Goal: Transaction & Acquisition: Download file/media

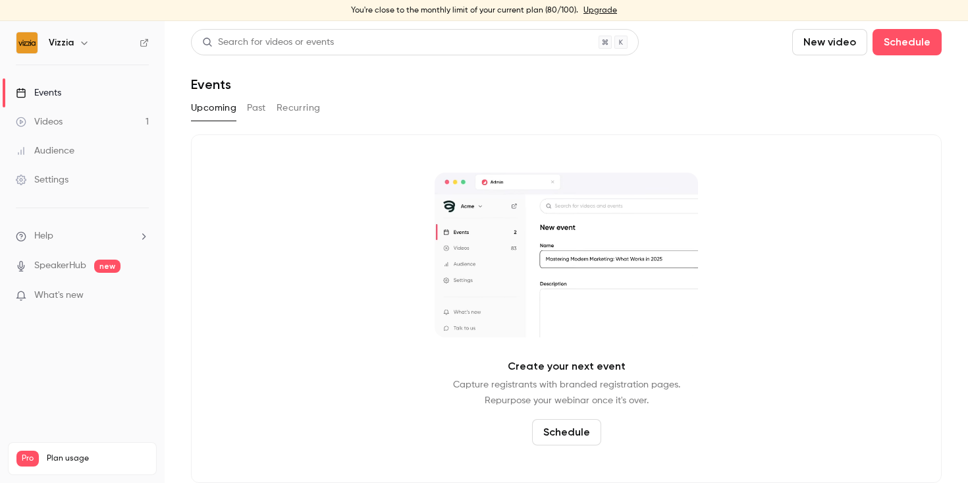
click at [80, 125] on link "Videos 1" at bounding box center [82, 121] width 165 height 29
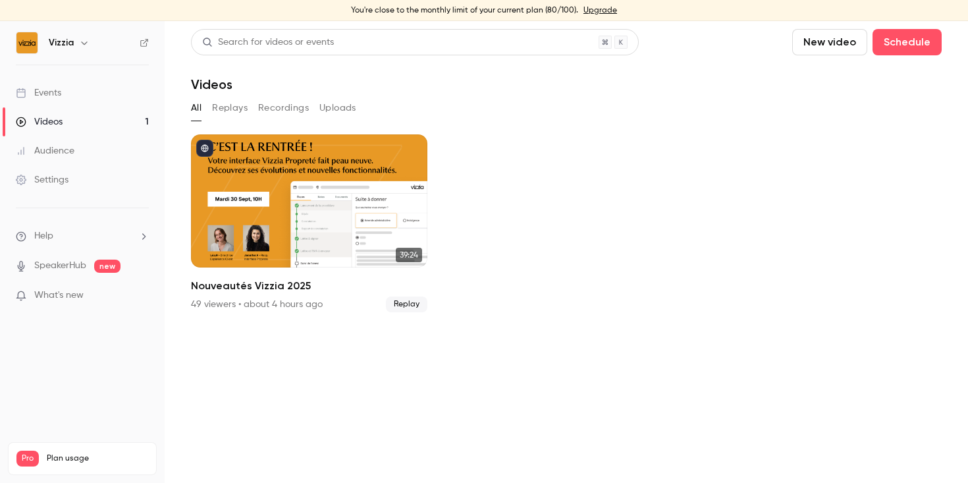
click at [113, 86] on link "Events" at bounding box center [82, 92] width 165 height 29
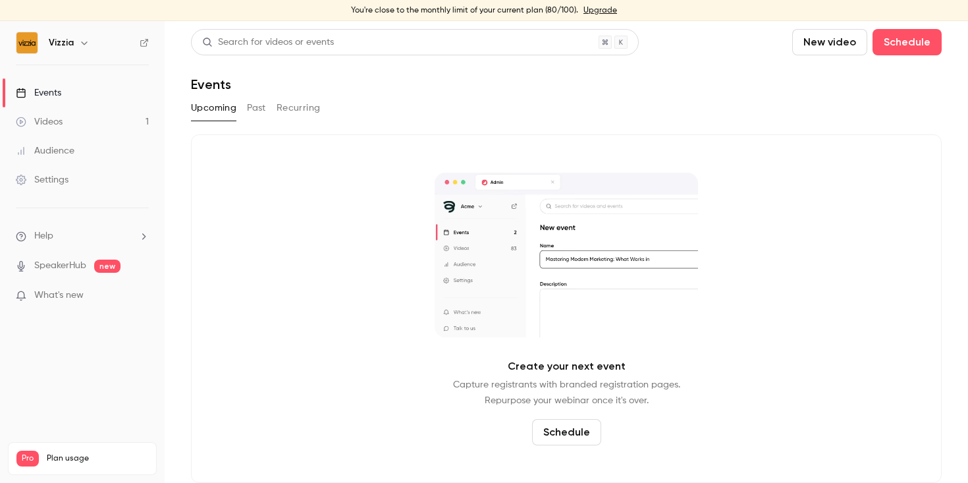
click at [264, 111] on button "Past" at bounding box center [256, 107] width 19 height 21
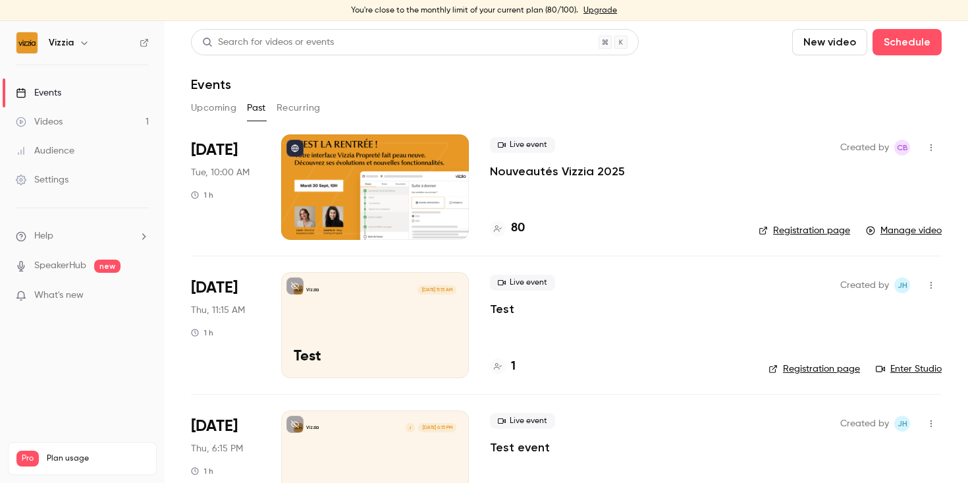
click at [606, 215] on div "Live event Nouveautés Vizzia 2025 80" at bounding box center [614, 186] width 248 height 105
click at [226, 151] on span "[DATE]" at bounding box center [214, 150] width 47 height 21
click at [386, 196] on div at bounding box center [375, 186] width 188 height 105
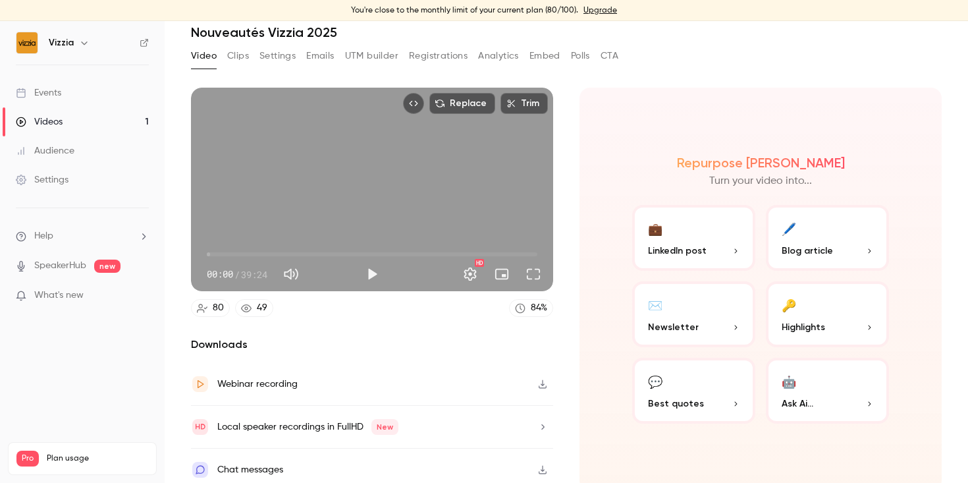
scroll to position [60, 0]
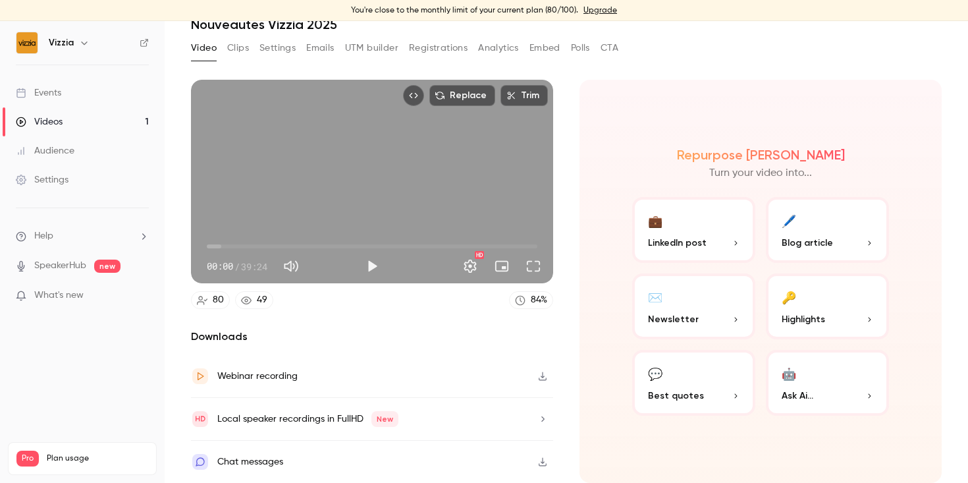
click at [234, 39] on button "Clips" at bounding box center [238, 48] width 22 height 21
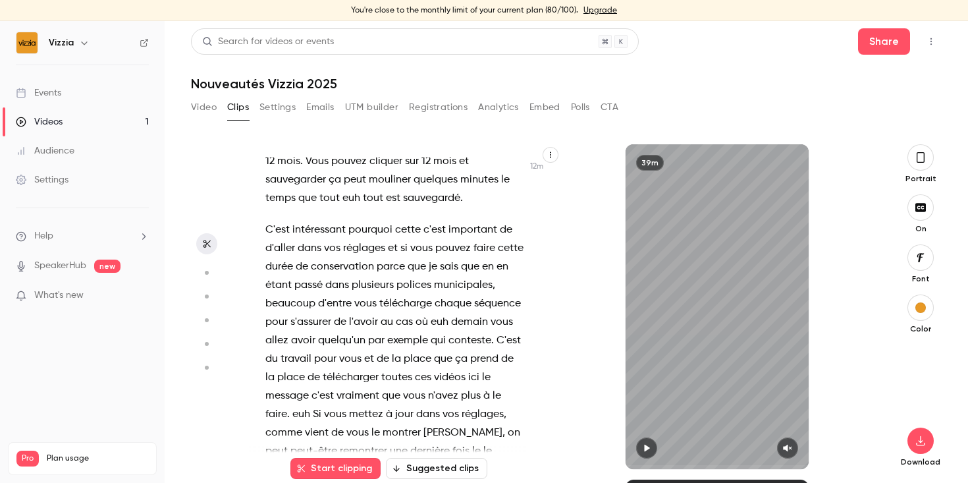
scroll to position [4897, 0]
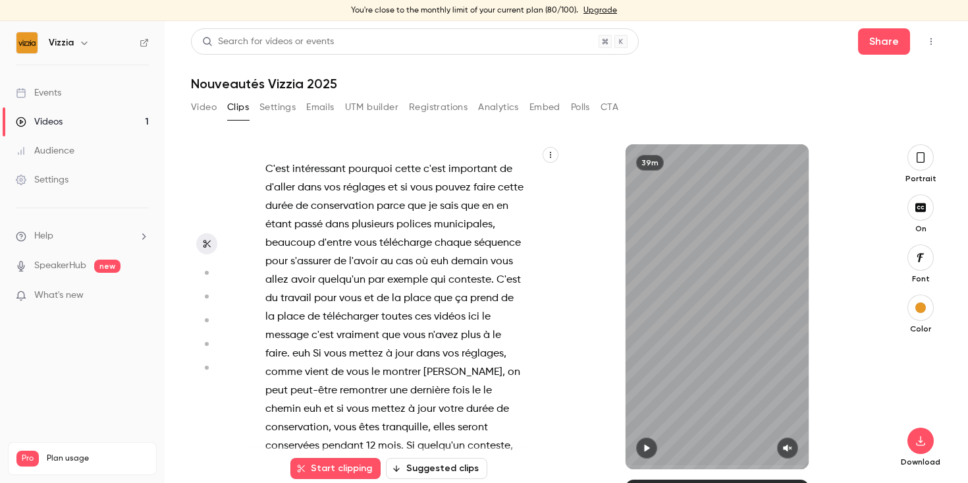
click at [280, 109] on button "Settings" at bounding box center [278, 107] width 36 height 21
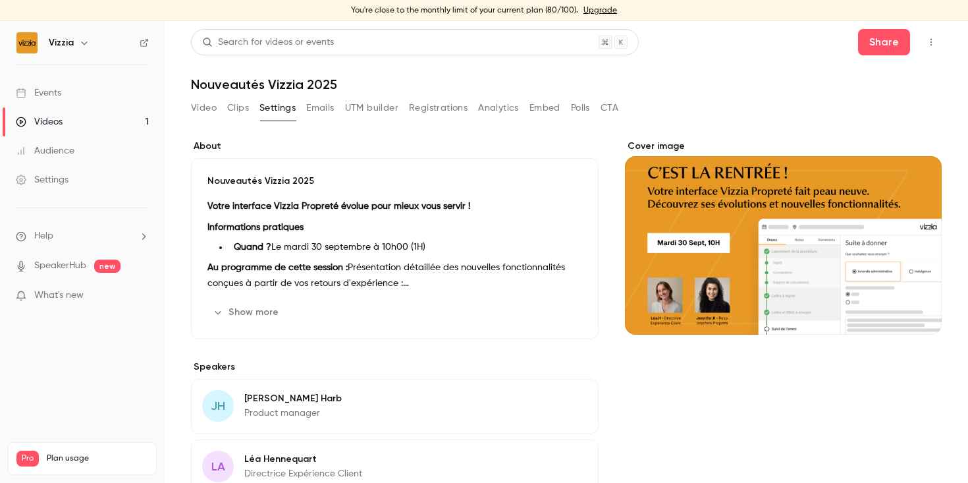
scroll to position [1, 0]
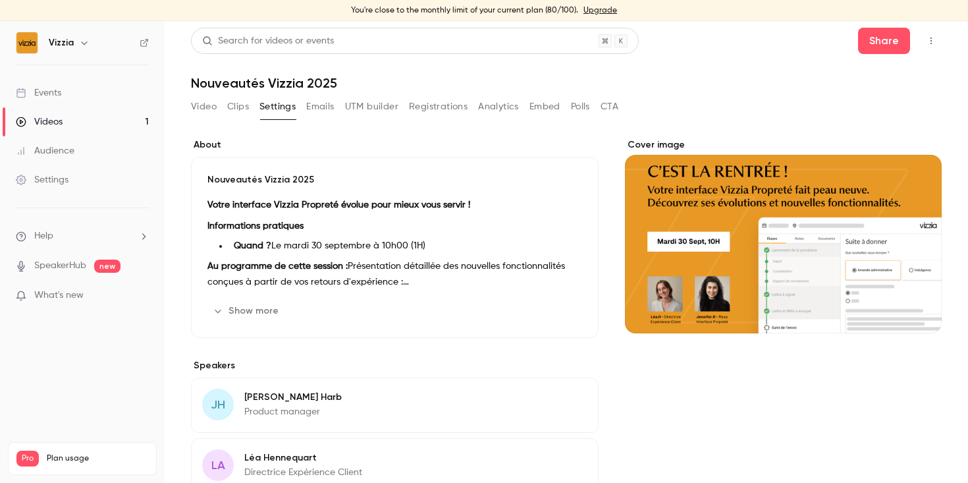
click at [329, 101] on button "Emails" at bounding box center [320, 106] width 28 height 21
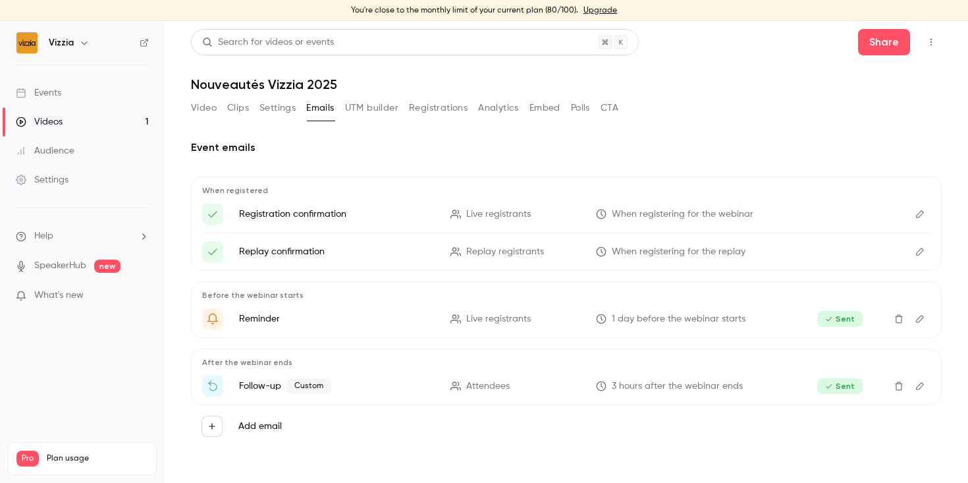
click at [356, 102] on button "UTM builder" at bounding box center [371, 107] width 53 height 21
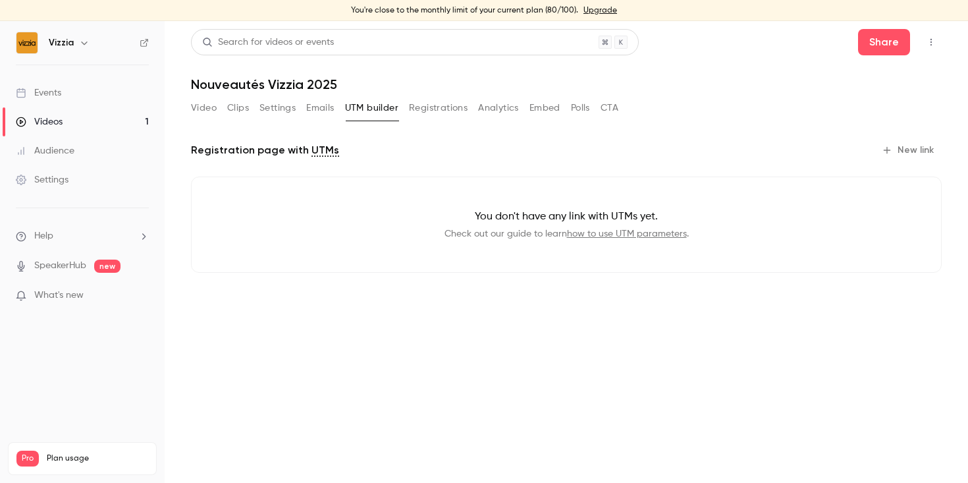
click at [416, 112] on button "Registrations" at bounding box center [438, 107] width 59 height 21
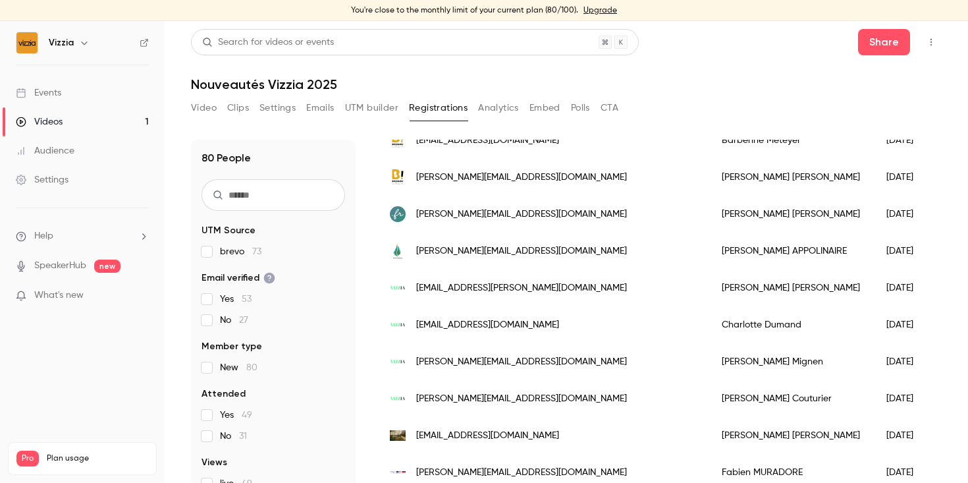
scroll to position [292, 0]
click at [397, 282] on img "People list" at bounding box center [398, 287] width 16 height 16
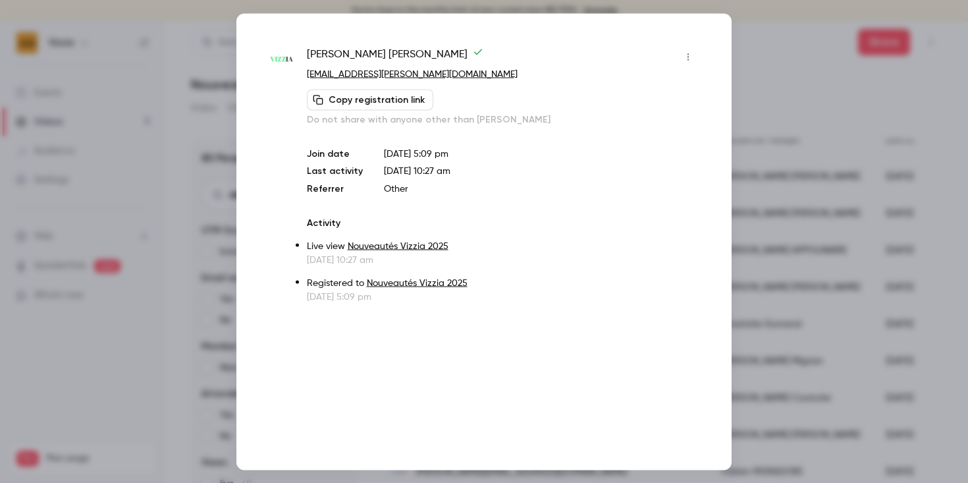
click at [278, 57] on img at bounding box center [281, 59] width 24 height 24
click at [759, 78] on div at bounding box center [484, 241] width 968 height 483
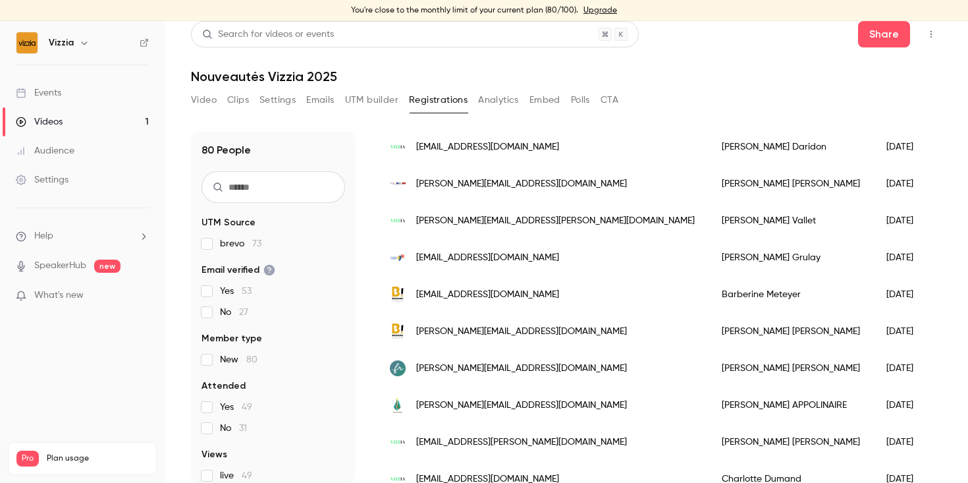
scroll to position [0, 0]
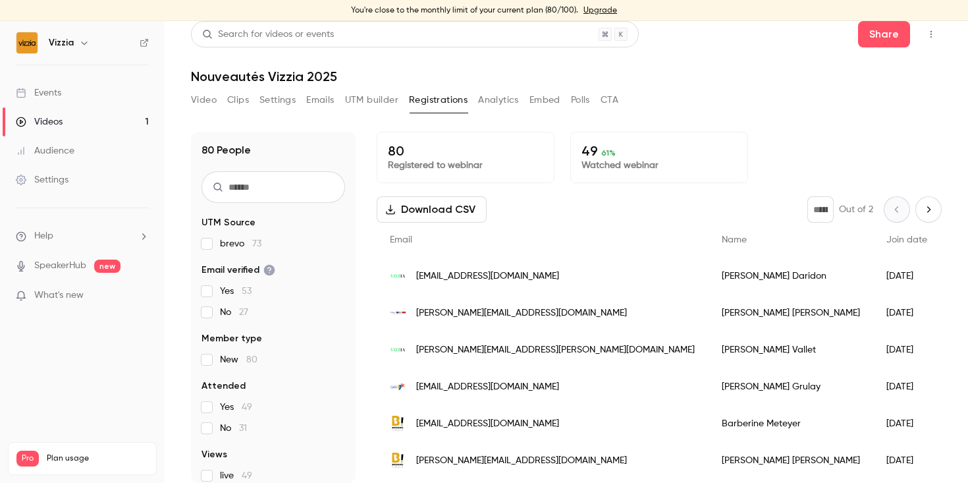
click at [491, 91] on button "Analytics" at bounding box center [498, 100] width 41 height 21
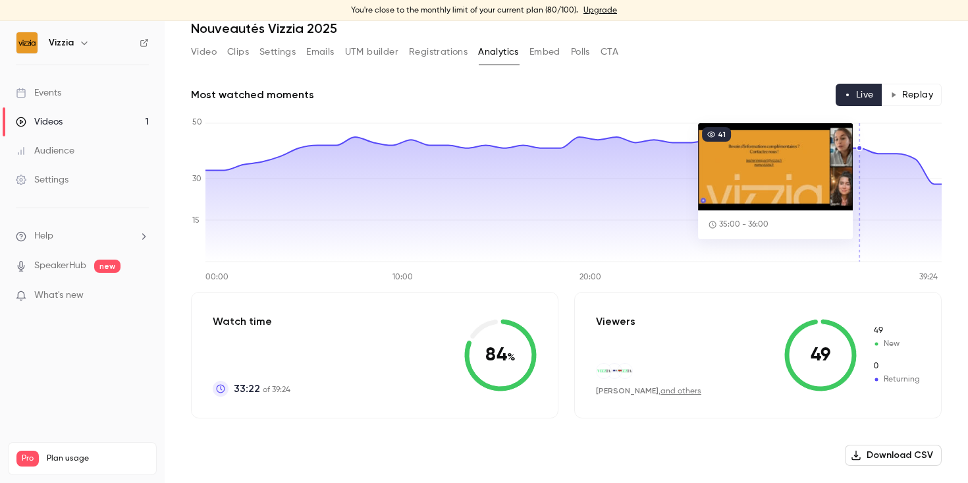
scroll to position [60, 0]
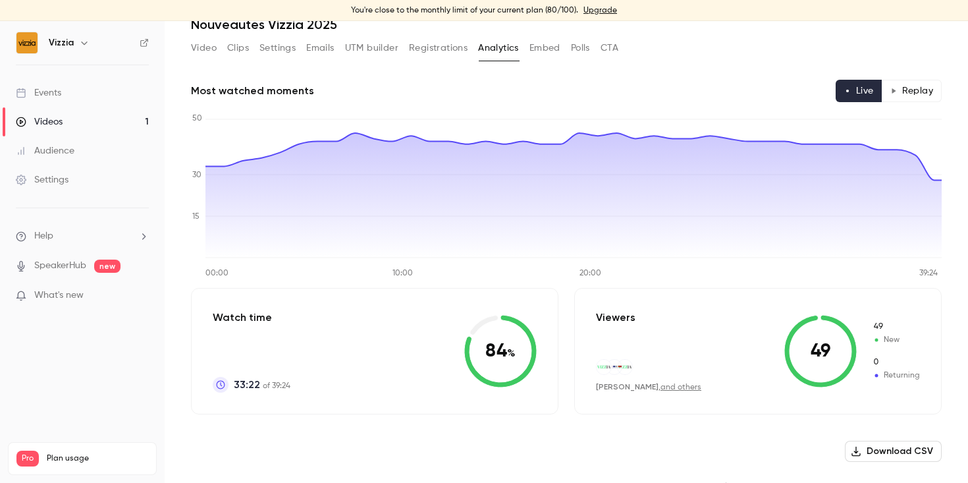
click at [662, 386] on link "and others" at bounding box center [681, 387] width 41 height 8
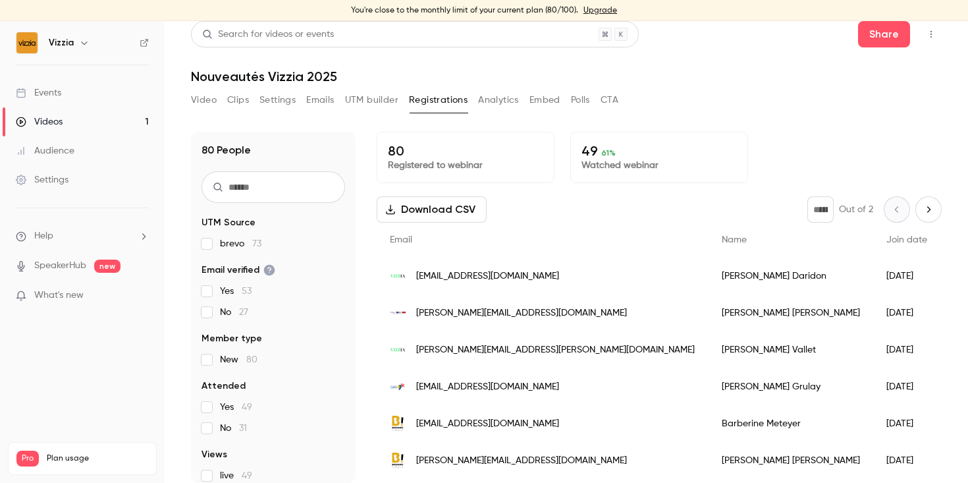
click at [492, 96] on button "Analytics" at bounding box center [498, 100] width 41 height 21
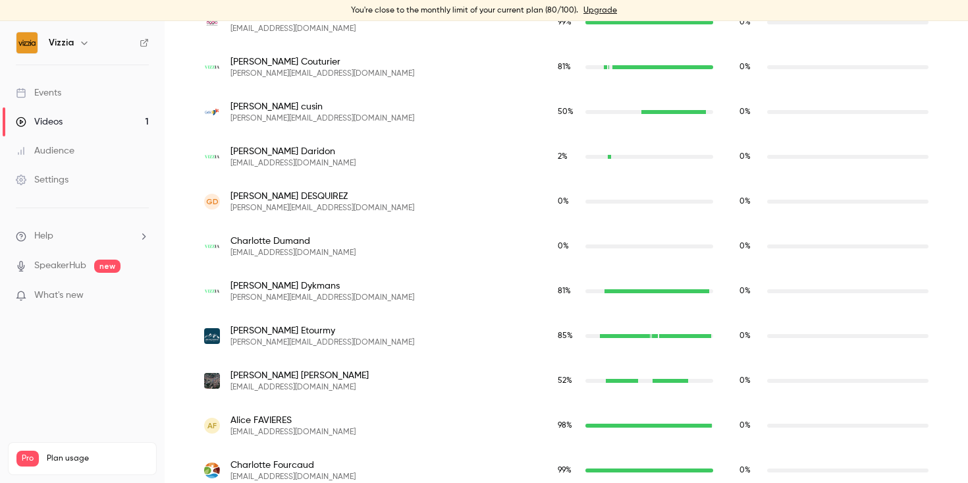
scroll to position [1302, 0]
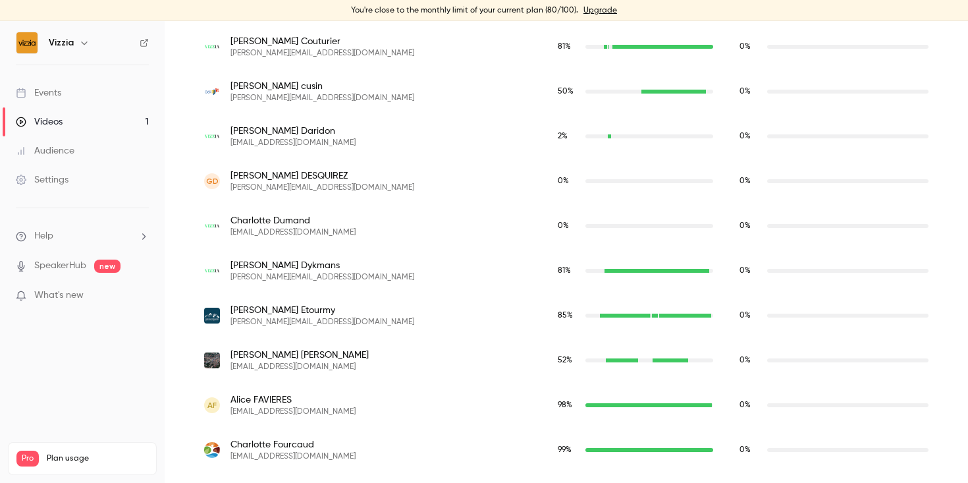
click at [558, 363] on div "52 %" at bounding box center [635, 360] width 155 height 12
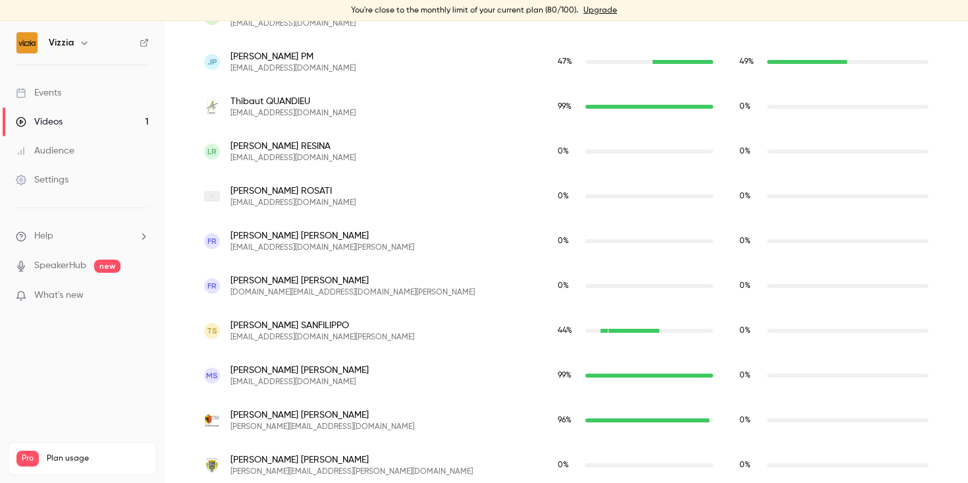
scroll to position [3452, 0]
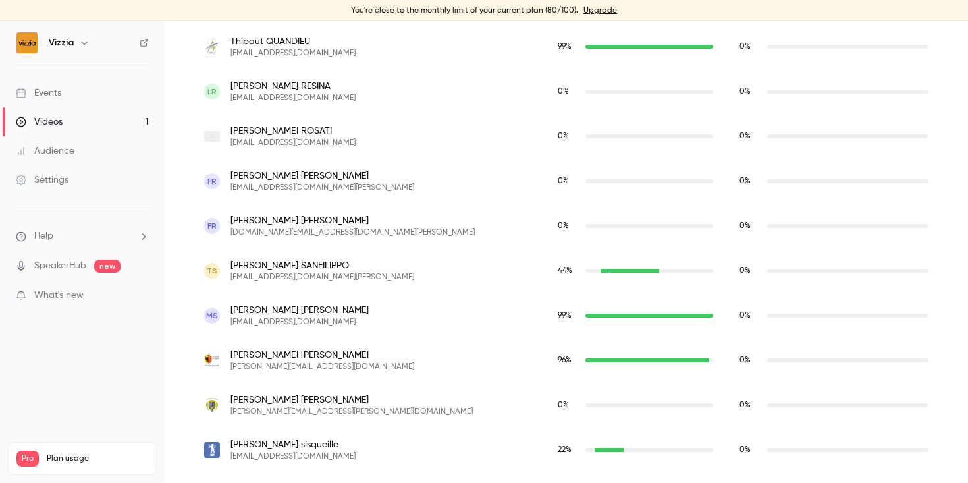
click at [586, 271] on div "agentpm.3947815@mairie-saint-claude.fr" at bounding box center [650, 271] width 128 height 4
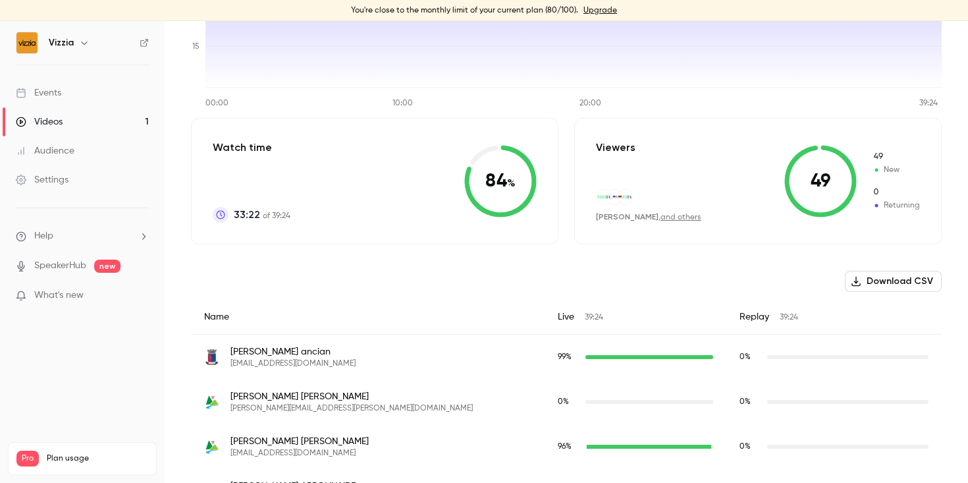
scroll to position [0, 0]
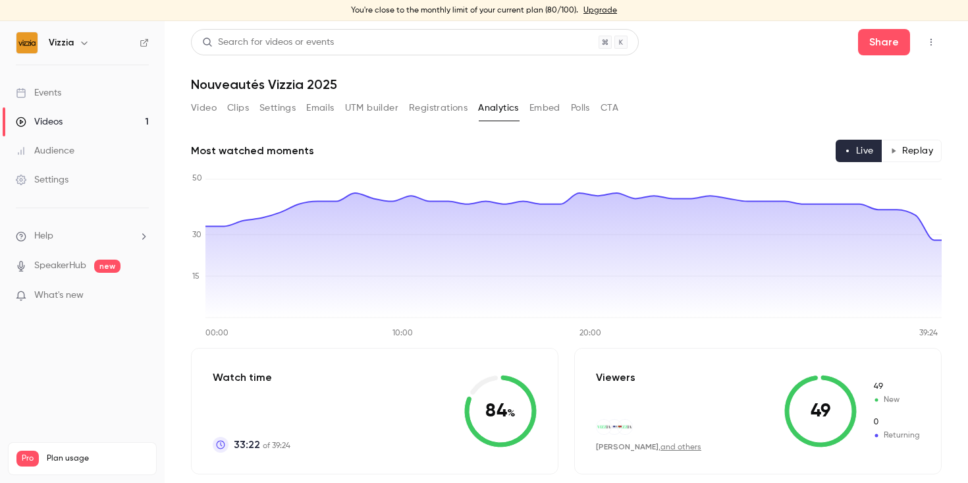
click at [550, 108] on button "Embed" at bounding box center [545, 107] width 31 height 21
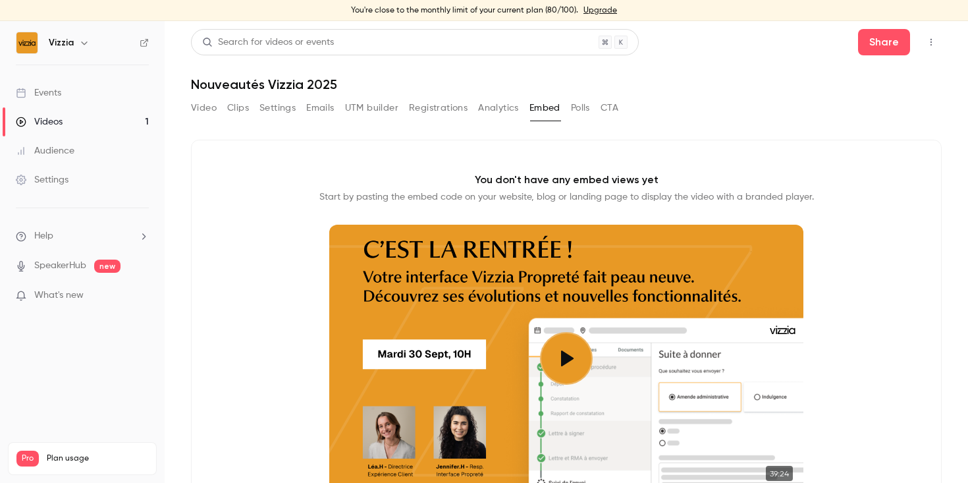
click at [576, 107] on button "Polls" at bounding box center [580, 107] width 19 height 21
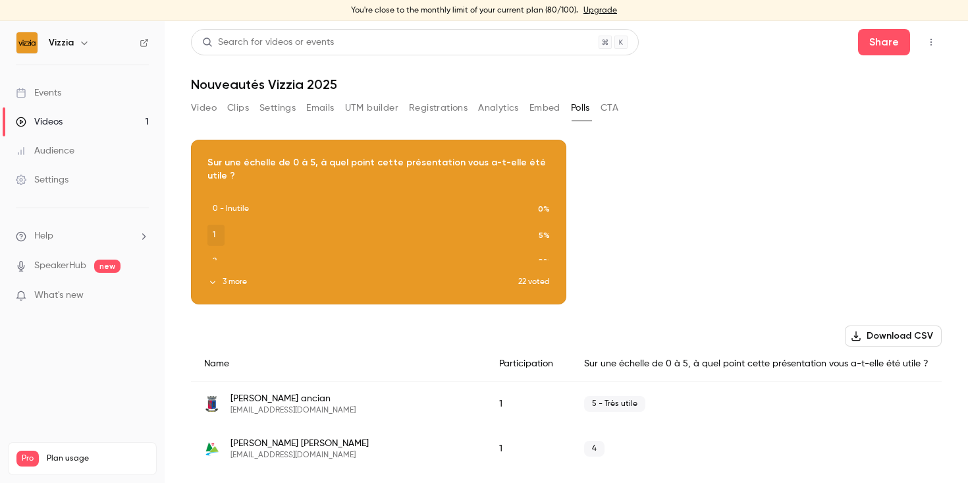
click at [618, 101] on button "CTA" at bounding box center [610, 107] width 18 height 21
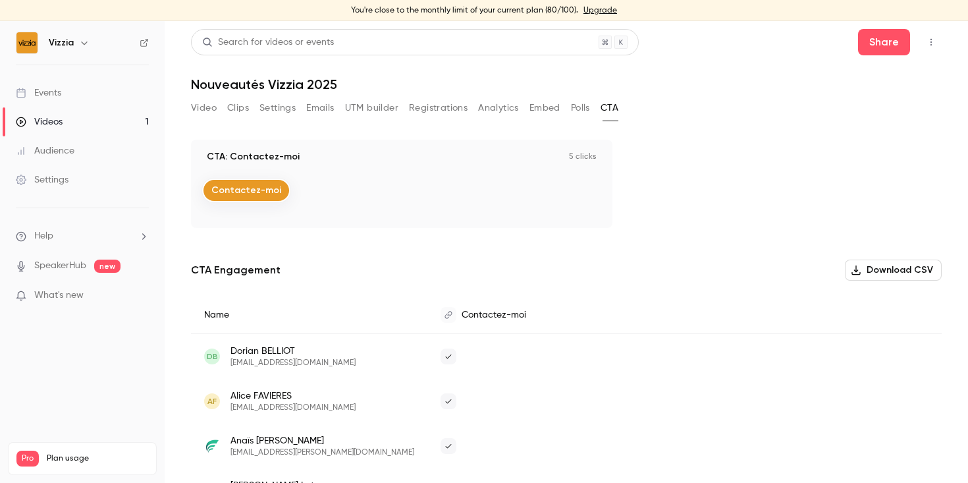
click at [369, 108] on button "UTM builder" at bounding box center [371, 107] width 53 height 21
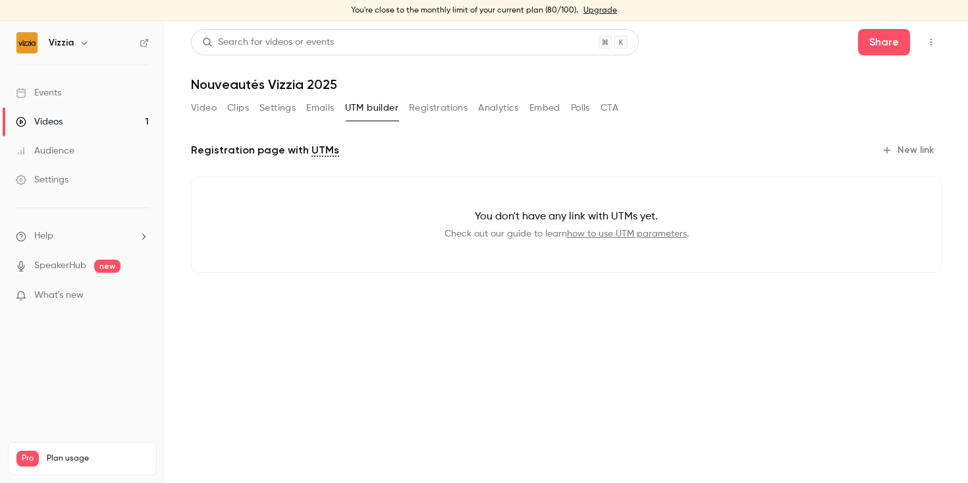
click at [369, 108] on button "UTM builder" at bounding box center [371, 107] width 53 height 21
click at [288, 105] on button "Settings" at bounding box center [278, 107] width 36 height 21
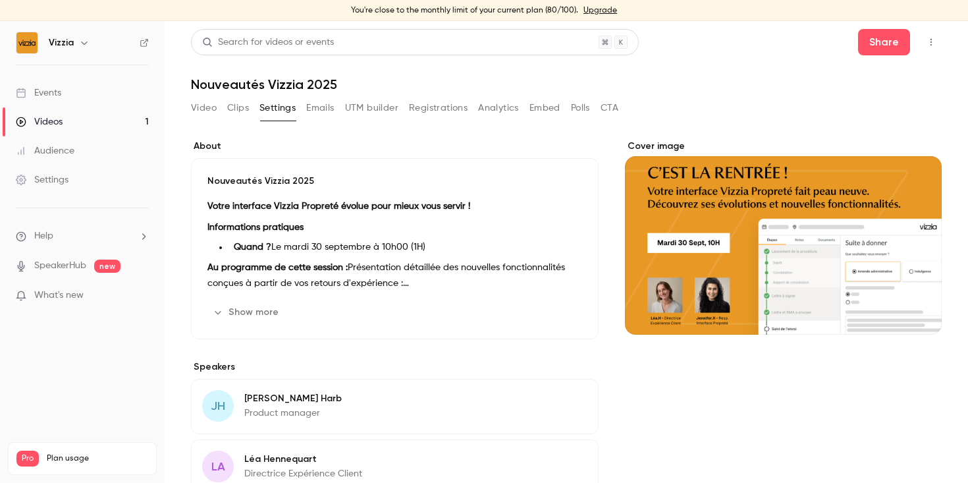
click at [57, 94] on div "Events" at bounding box center [38, 92] width 45 height 13
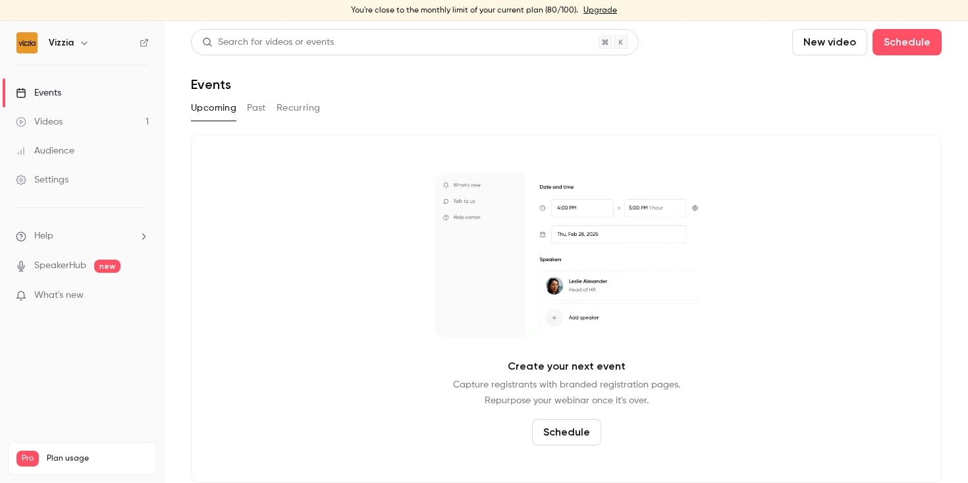
click at [105, 121] on link "Videos 1" at bounding box center [82, 121] width 165 height 29
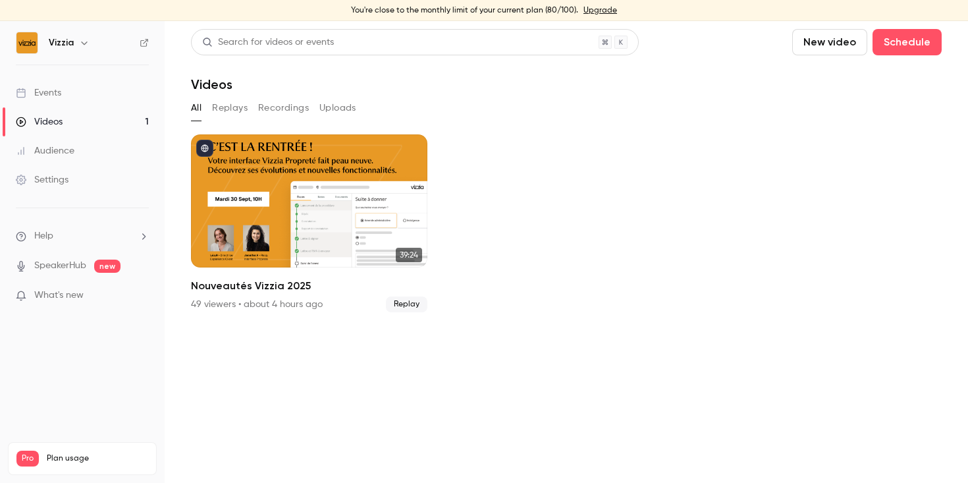
click at [67, 90] on link "Events" at bounding box center [82, 92] width 165 height 29
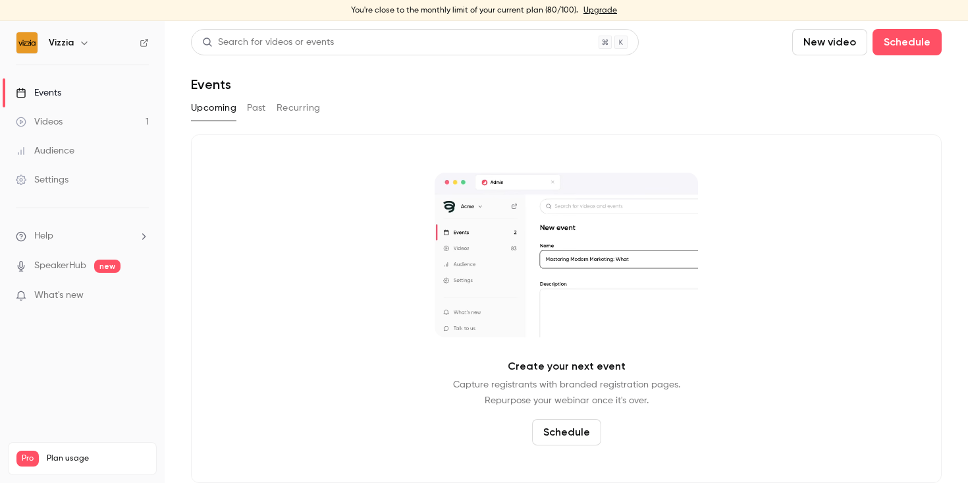
click at [267, 111] on div "Upcoming Past Recurring" at bounding box center [566, 107] width 751 height 21
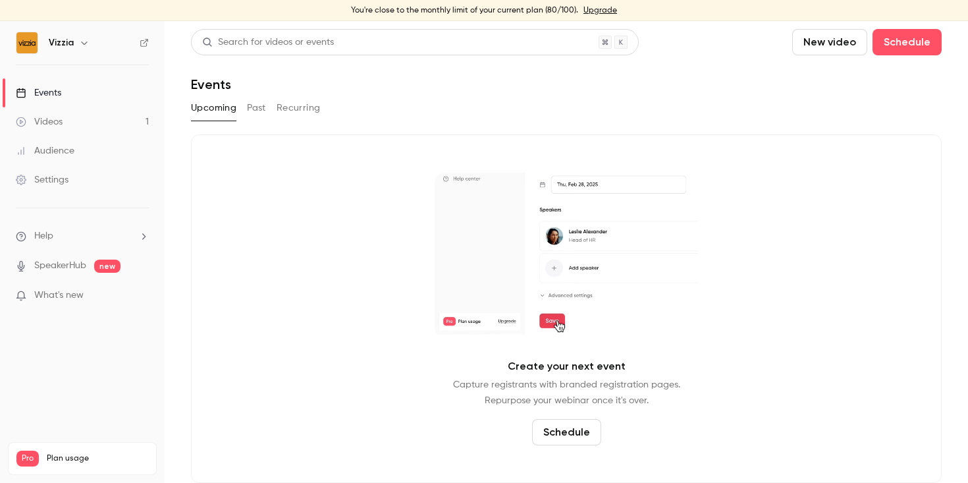
click at [264, 109] on button "Past" at bounding box center [256, 107] width 19 height 21
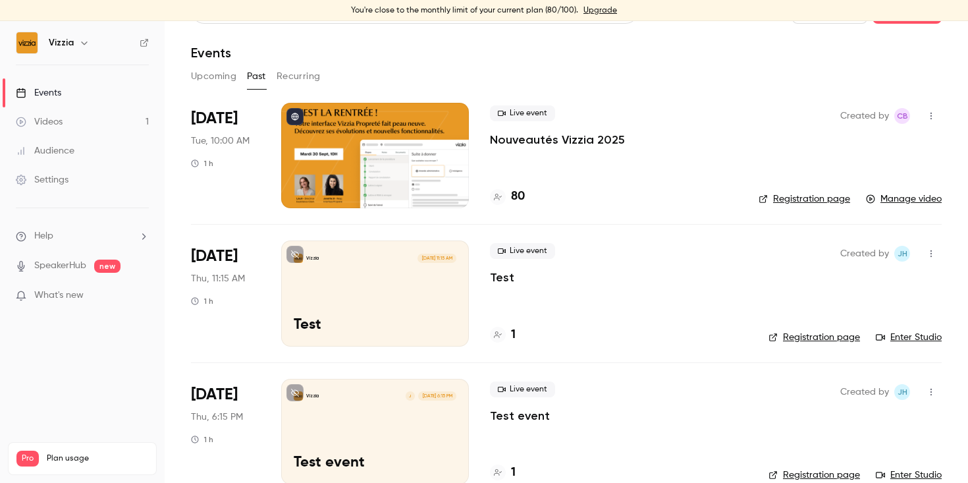
scroll to position [44, 0]
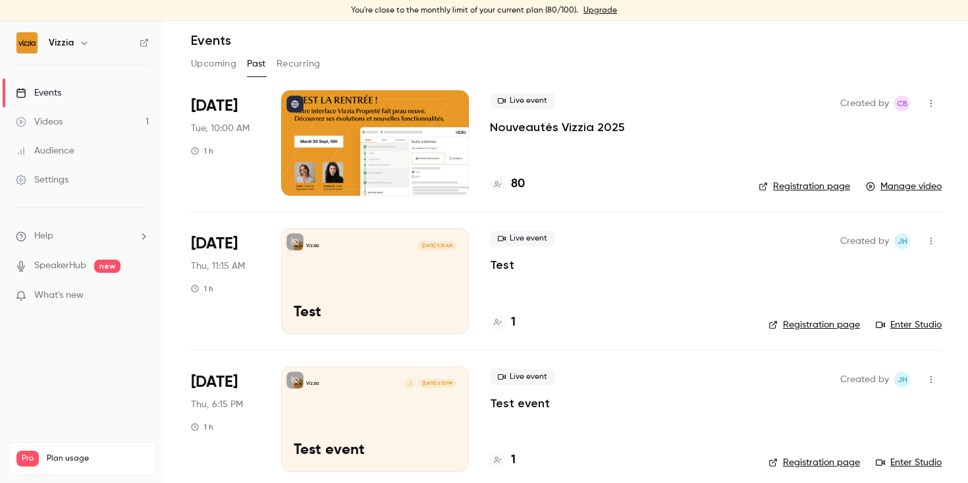
click at [370, 140] on div at bounding box center [375, 142] width 188 height 105
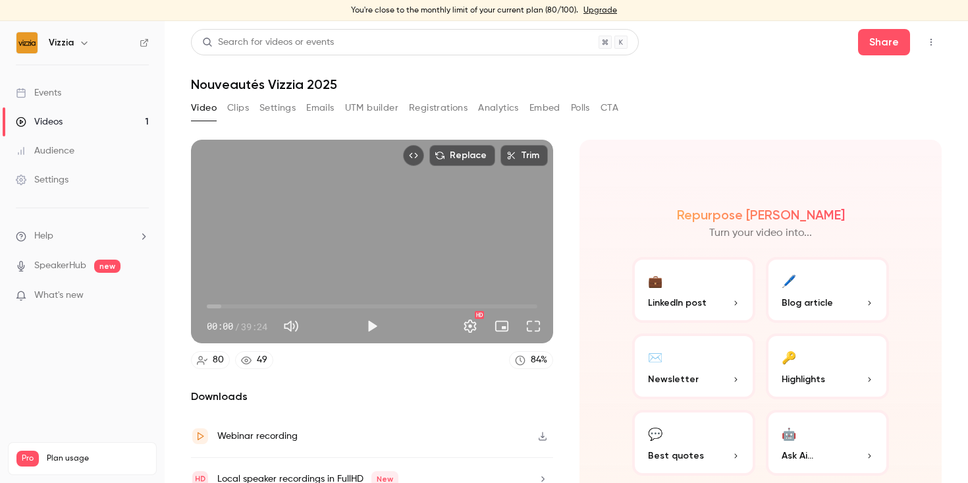
click at [245, 107] on button "Clips" at bounding box center [238, 107] width 22 height 21
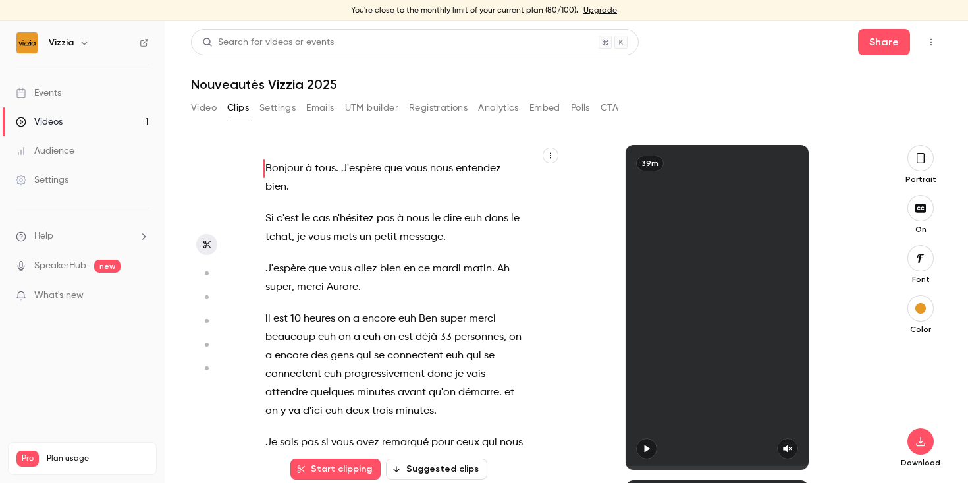
scroll to position [18, 0]
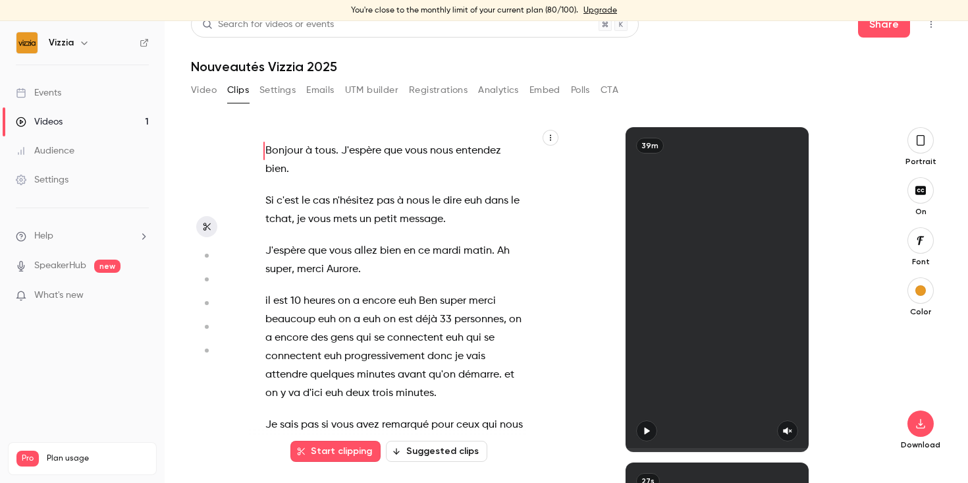
click at [282, 112] on div "Bonjour à tous . J'espère que vous nous entendez bien . Si c'est le cas n'hésit…" at bounding box center [566, 296] width 751 height 380
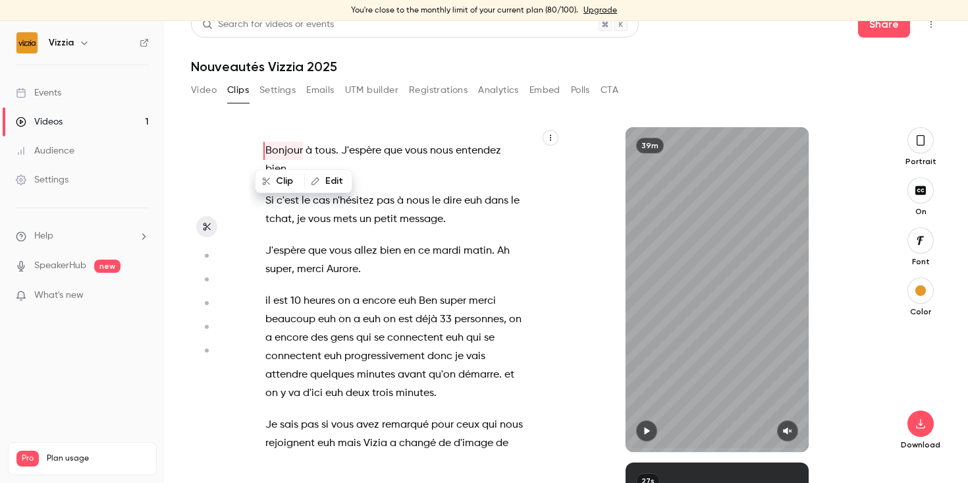
click at [281, 88] on button "Settings" at bounding box center [278, 90] width 36 height 21
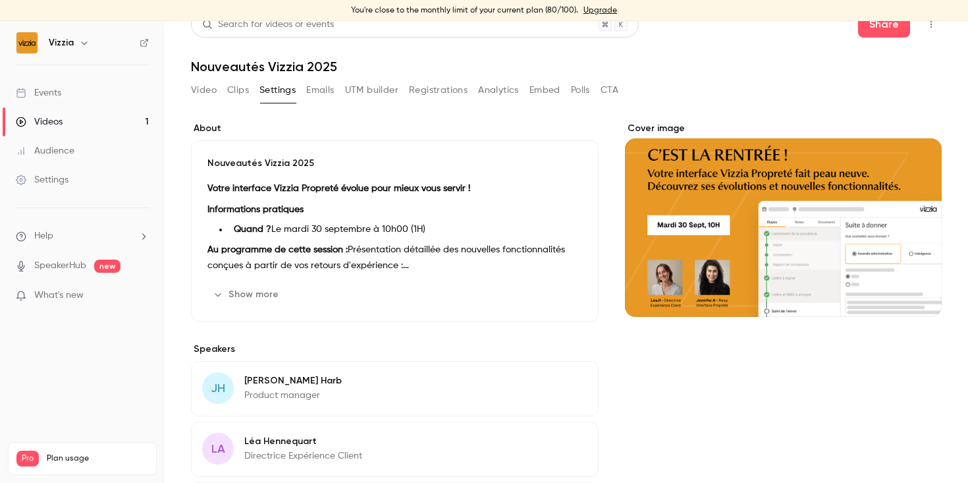
click at [313, 88] on button "Emails" at bounding box center [320, 90] width 28 height 21
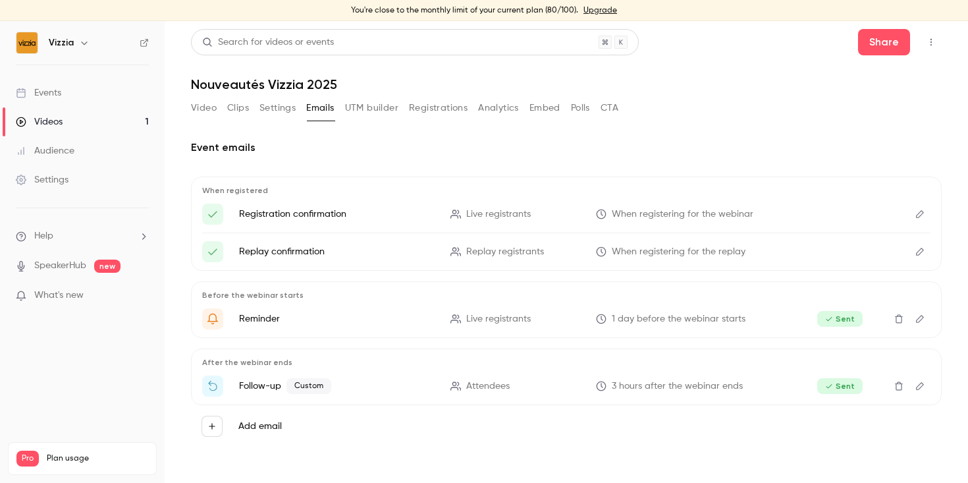
click at [360, 113] on button "UTM builder" at bounding box center [371, 107] width 53 height 21
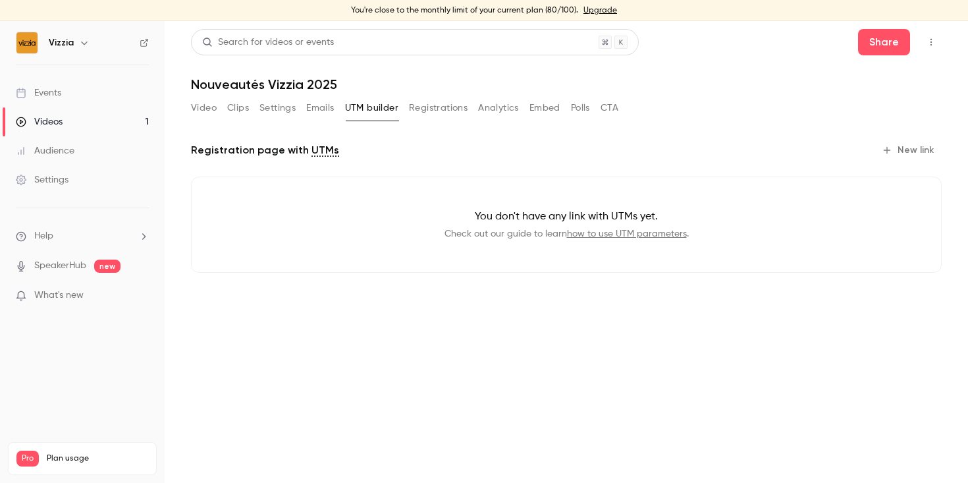
click at [421, 104] on button "Registrations" at bounding box center [438, 107] width 59 height 21
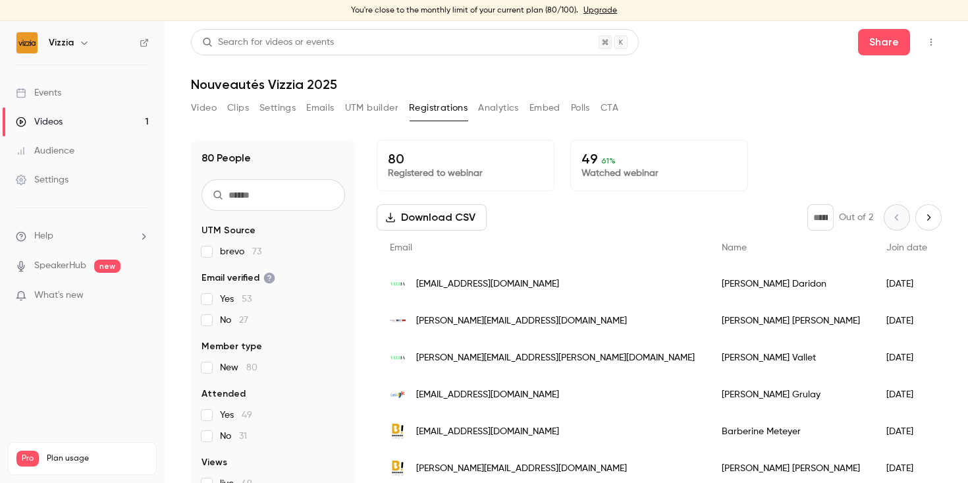
scroll to position [7, 0]
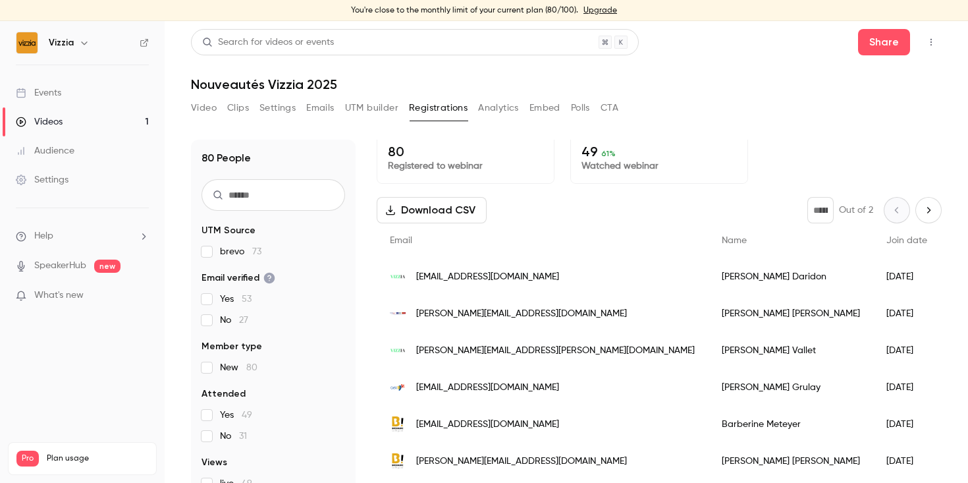
click at [492, 103] on button "Analytics" at bounding box center [498, 107] width 41 height 21
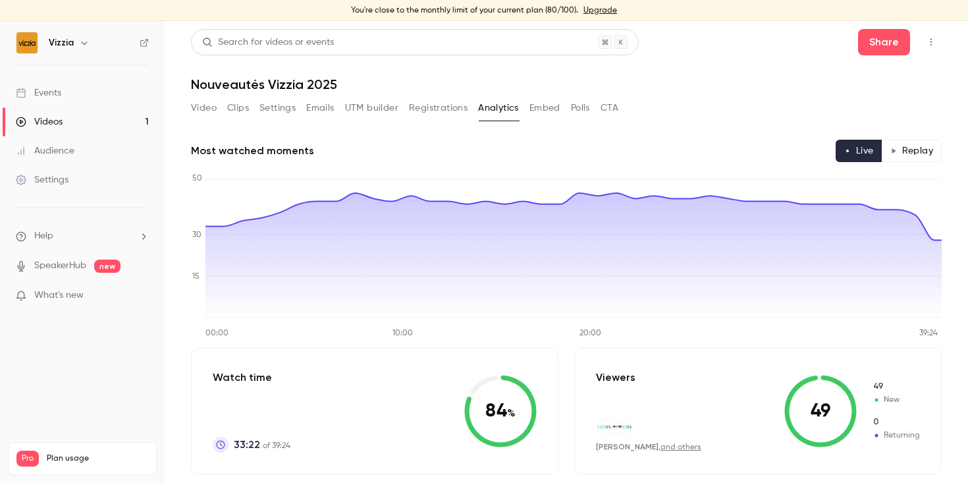
click at [458, 114] on button "Registrations" at bounding box center [438, 107] width 59 height 21
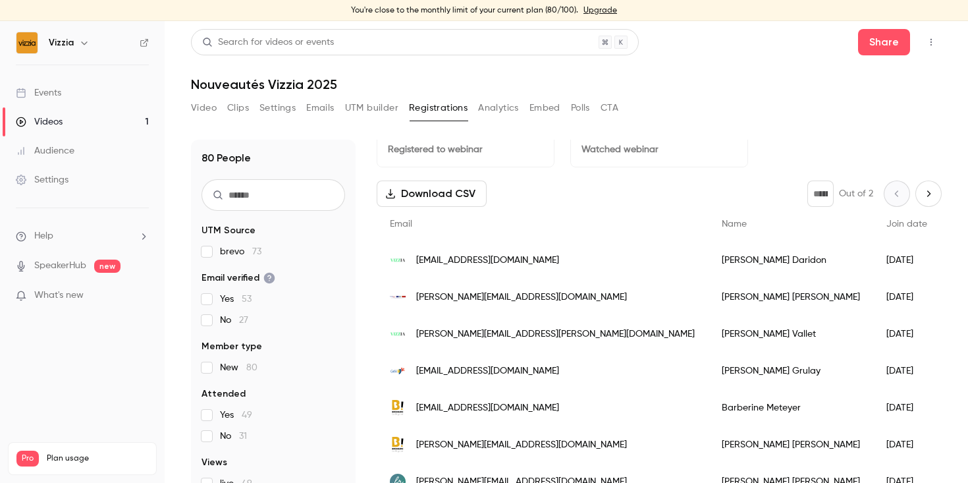
scroll to position [26, 0]
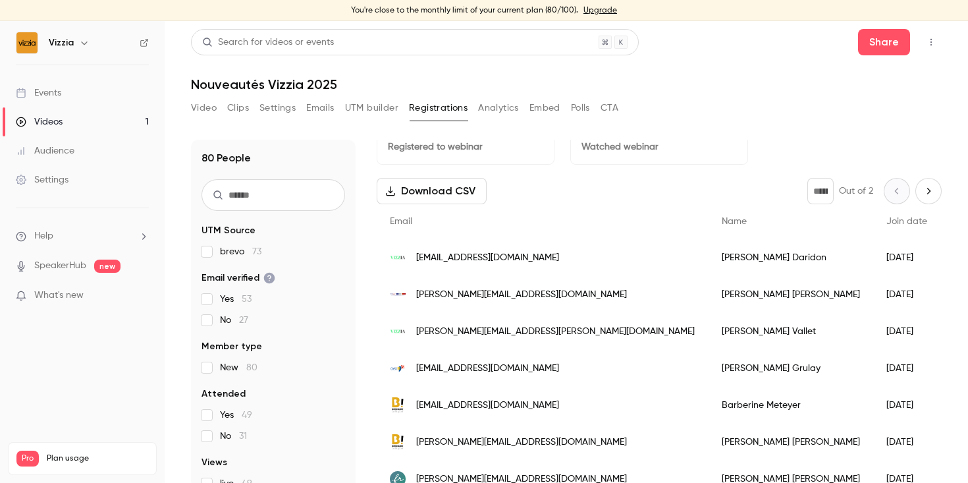
click at [605, 107] on button "CTA" at bounding box center [610, 107] width 18 height 21
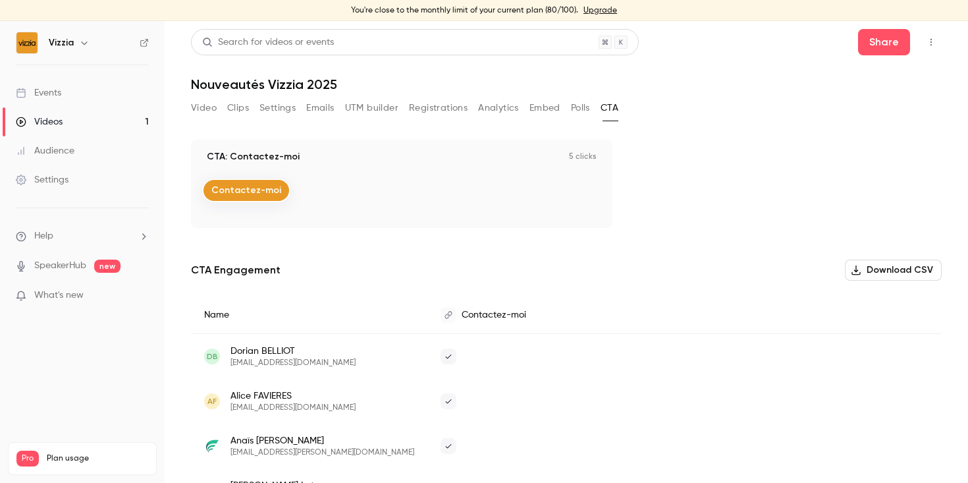
click at [436, 112] on button "Registrations" at bounding box center [438, 107] width 59 height 21
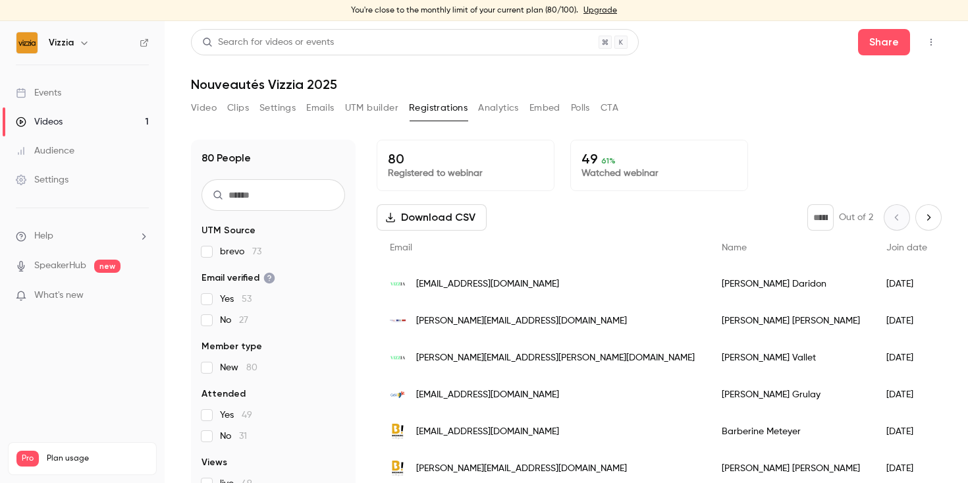
click at [491, 107] on button "Analytics" at bounding box center [498, 107] width 41 height 21
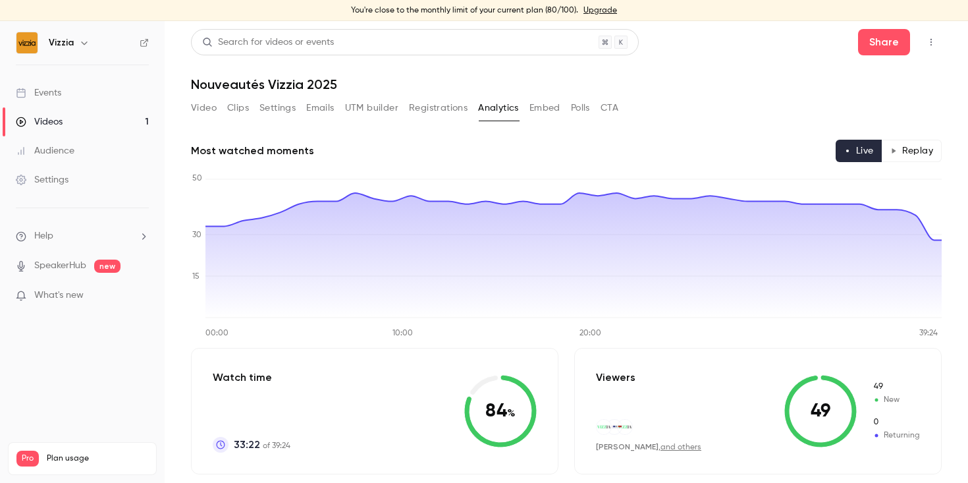
click at [445, 100] on button "Registrations" at bounding box center [438, 107] width 59 height 21
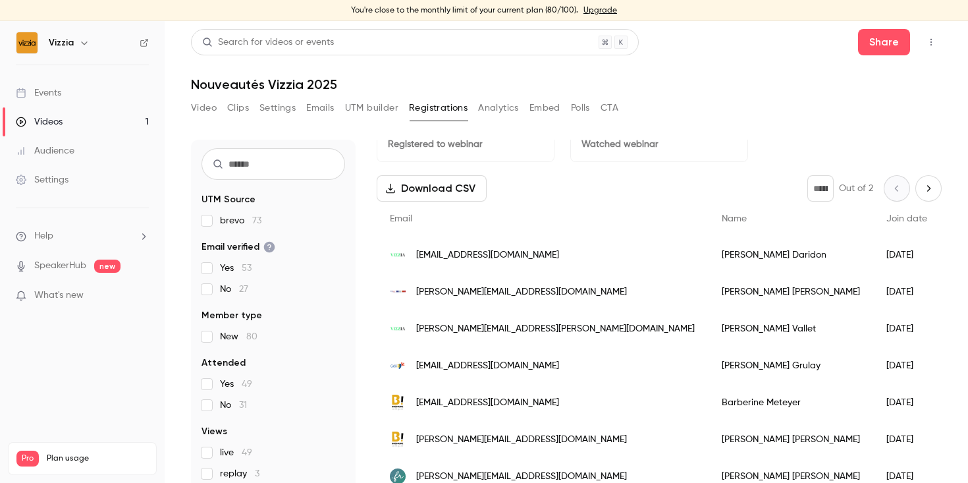
scroll to position [31, 0]
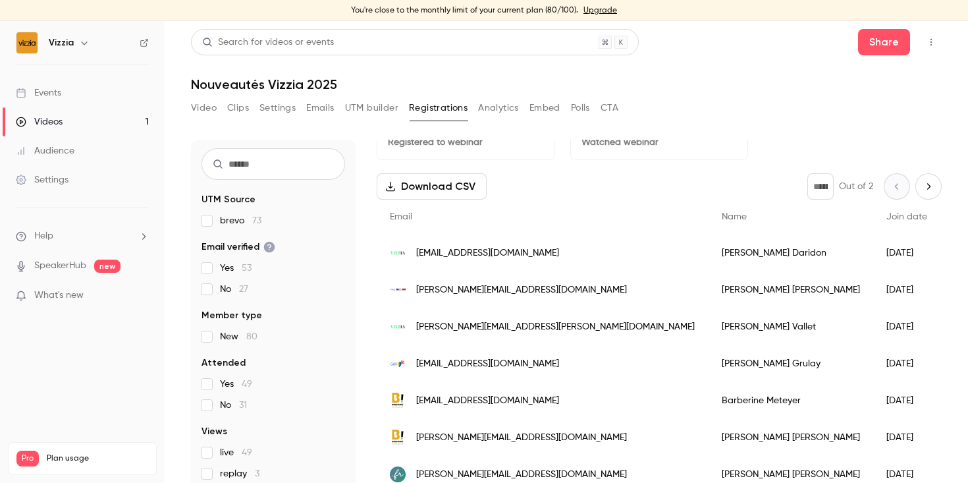
click at [235, 333] on span "New 80" at bounding box center [239, 336] width 38 height 13
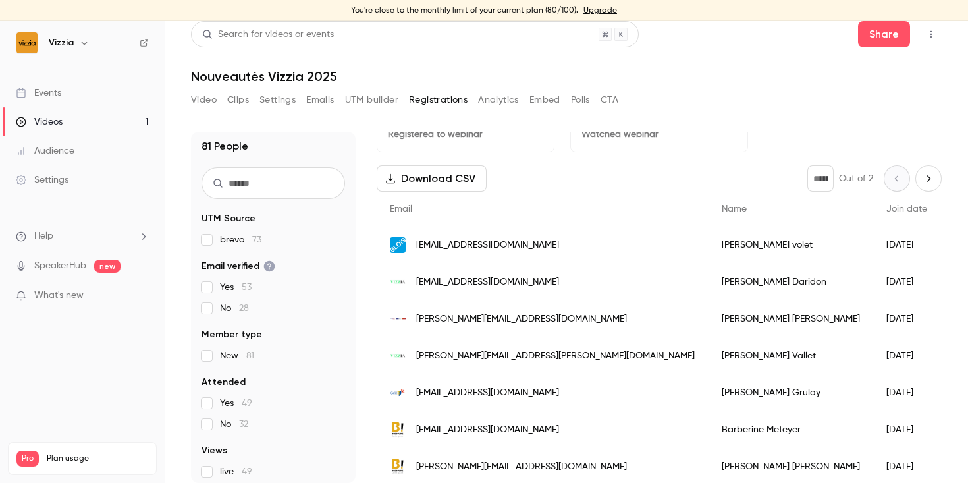
scroll to position [0, 0]
click at [235, 246] on span "brevo 73" at bounding box center [241, 243] width 42 height 13
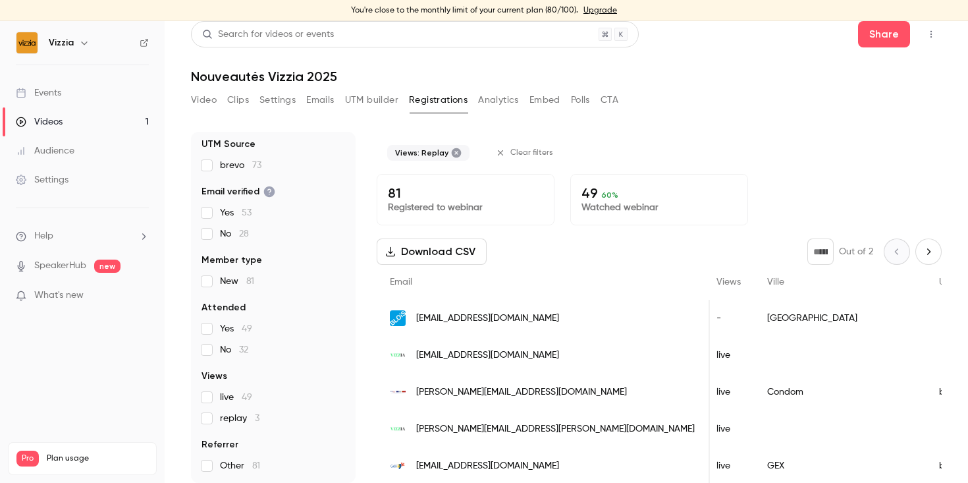
scroll to position [36, 0]
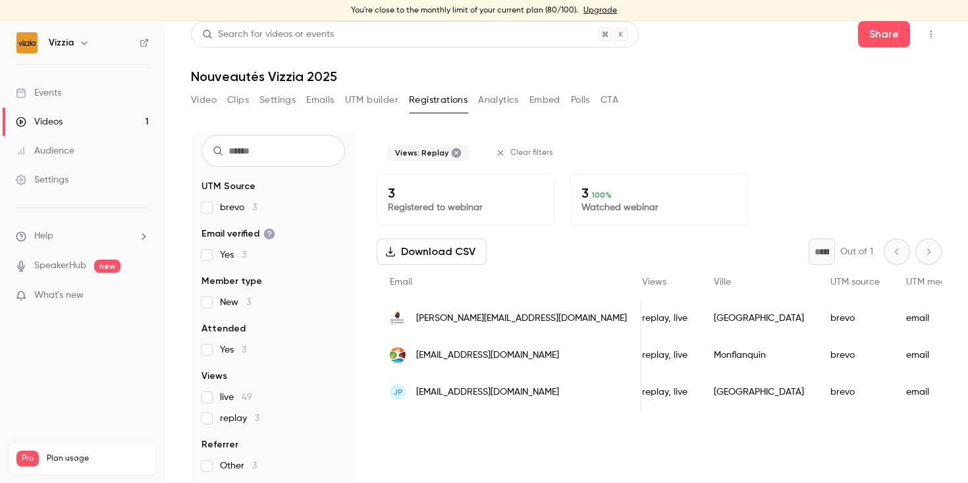
click at [499, 105] on button "Analytics" at bounding box center [498, 100] width 41 height 21
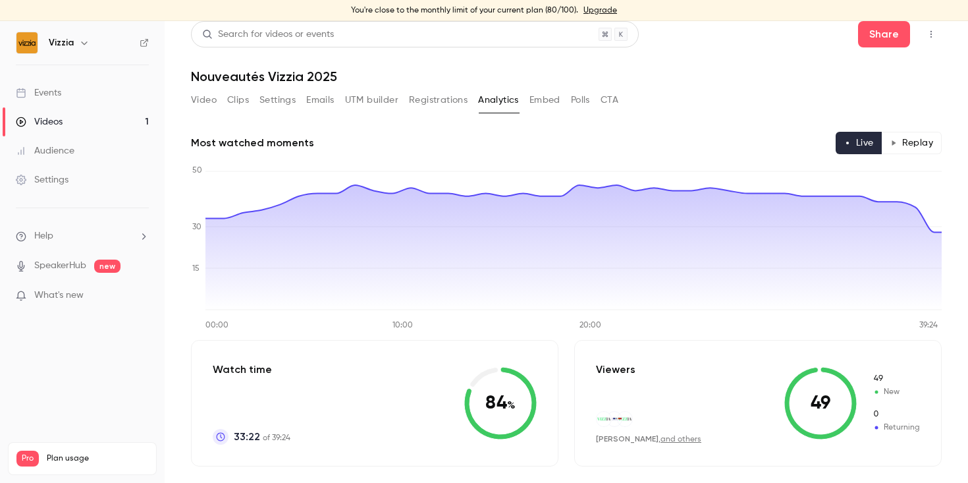
click at [370, 103] on button "UTM builder" at bounding box center [371, 100] width 53 height 21
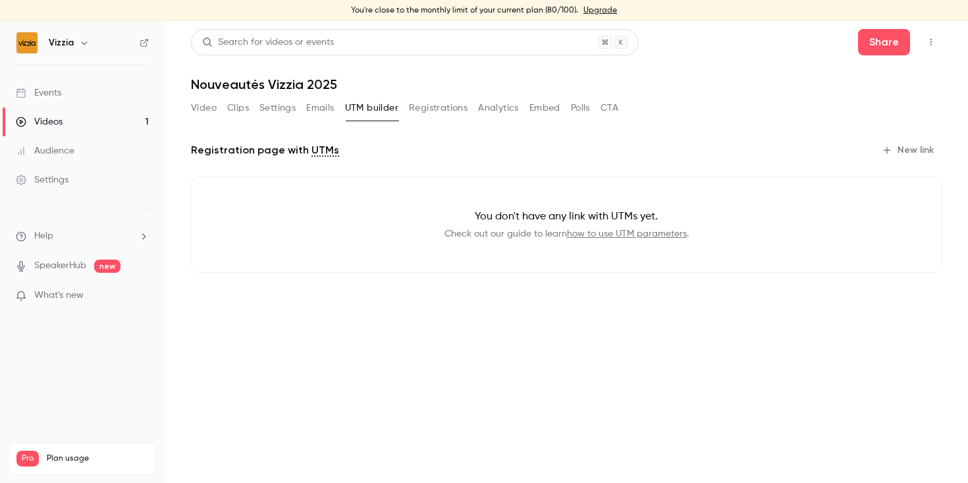
click at [404, 113] on div "Video Clips Settings Emails UTM builder Registrations Analytics Embed Polls CTA" at bounding box center [405, 107] width 428 height 21
click at [430, 113] on button "Registrations" at bounding box center [438, 107] width 59 height 21
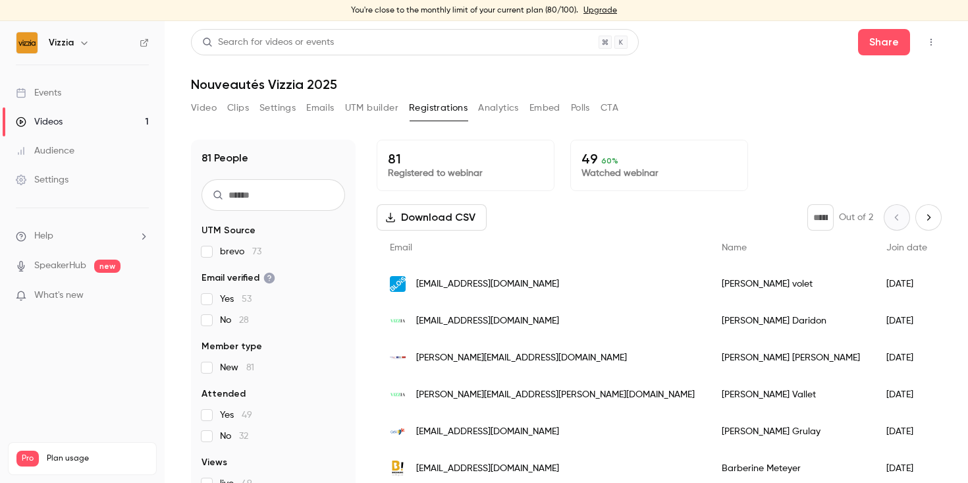
click at [487, 106] on button "Analytics" at bounding box center [498, 107] width 41 height 21
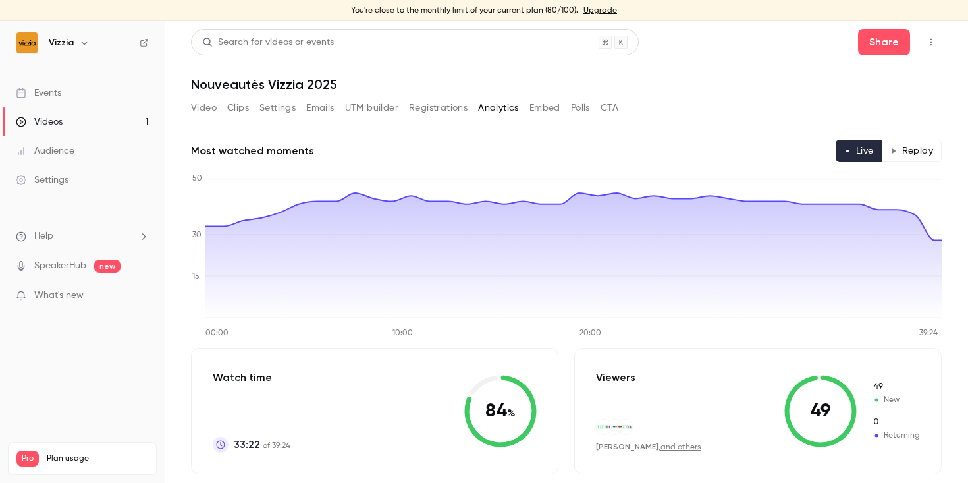
click at [547, 113] on button "Embed" at bounding box center [545, 107] width 31 height 21
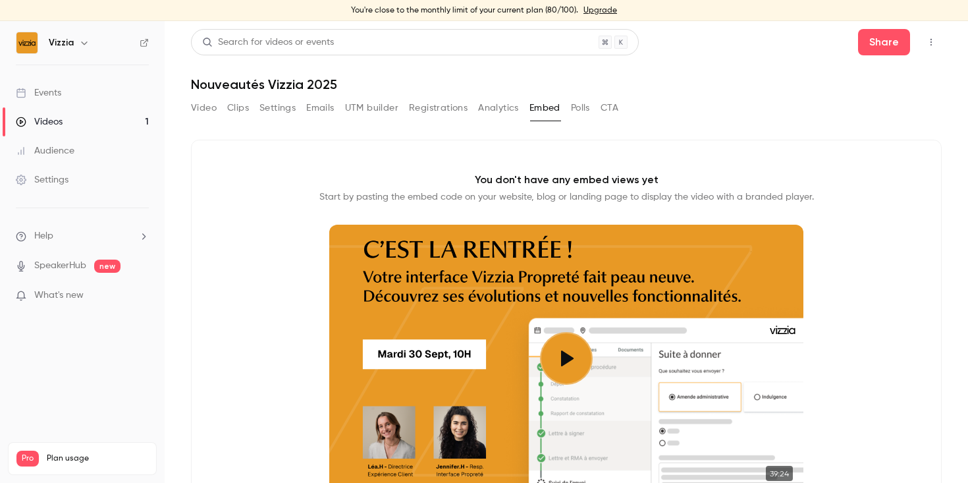
click at [483, 119] on div "Video Clips Settings Emails UTM builder Registrations Analytics Embed Polls CTA" at bounding box center [405, 110] width 428 height 26
click at [436, 104] on button "Registrations" at bounding box center [438, 107] width 59 height 21
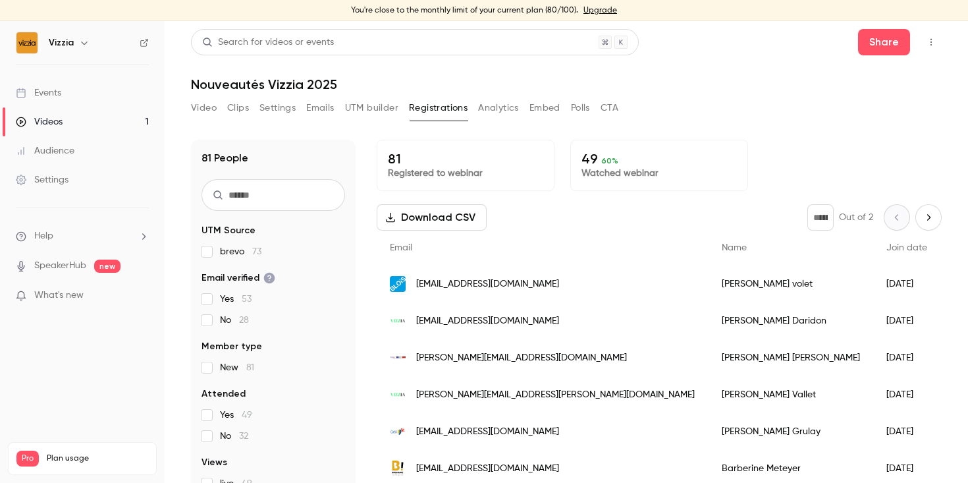
click at [202, 102] on button "Video" at bounding box center [204, 107] width 26 height 21
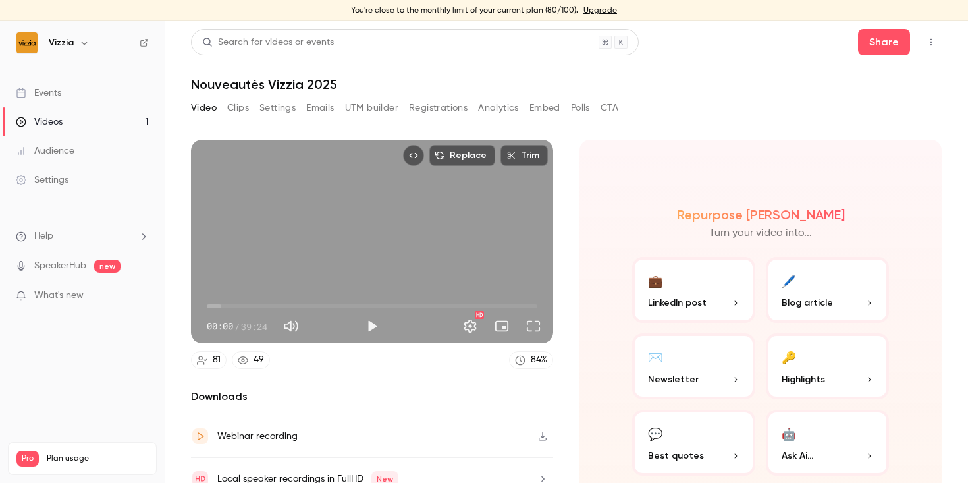
click at [293, 107] on button "Settings" at bounding box center [278, 107] width 36 height 21
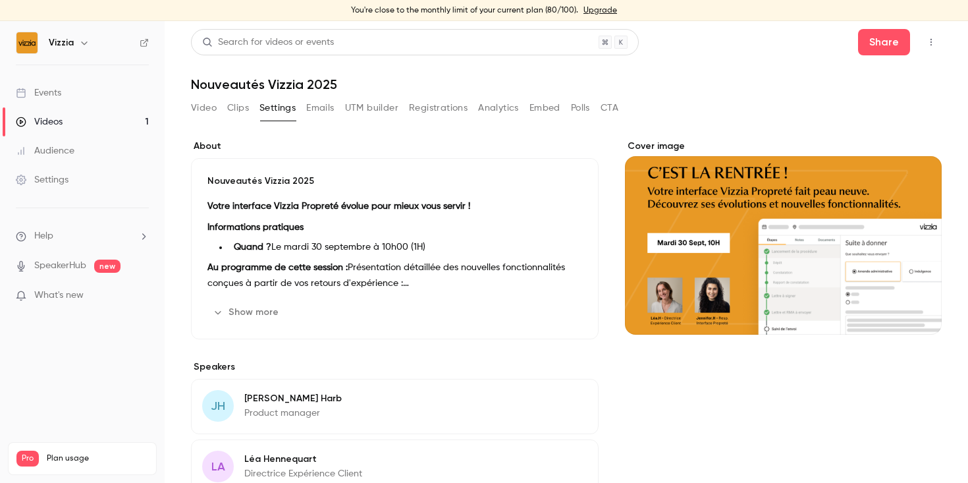
click at [347, 117] on button "UTM builder" at bounding box center [371, 107] width 53 height 21
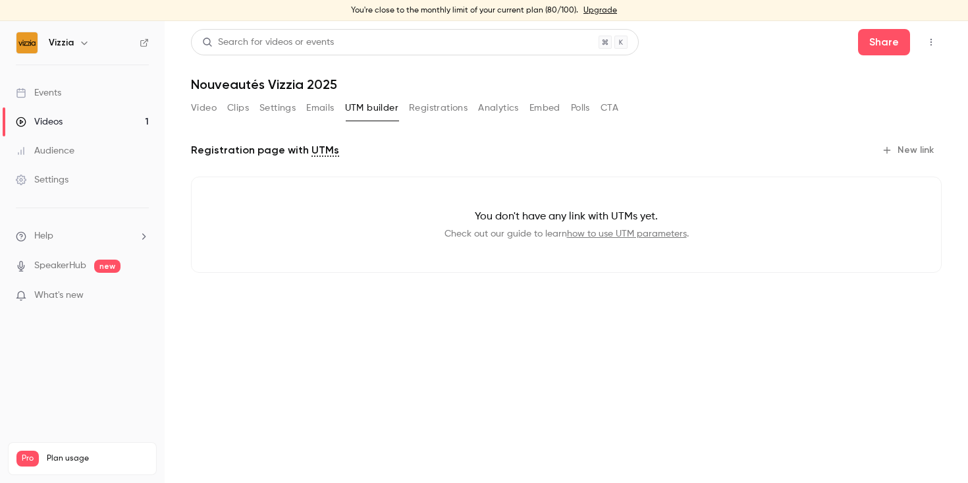
click at [318, 108] on button "Emails" at bounding box center [320, 107] width 28 height 21
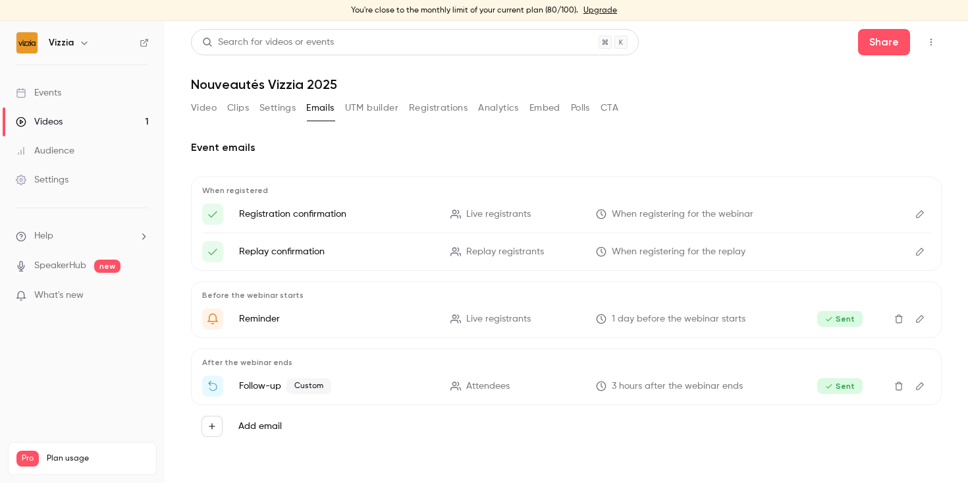
click at [437, 109] on button "Registrations" at bounding box center [438, 107] width 59 height 21
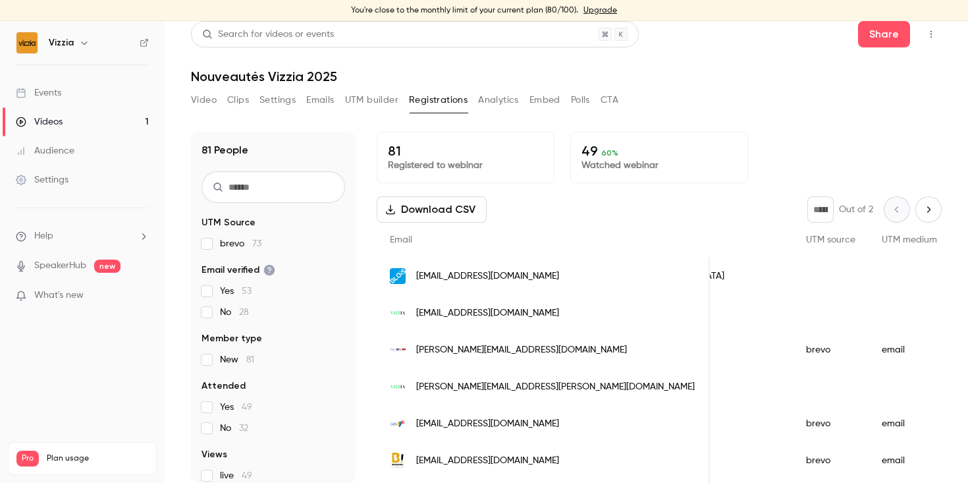
click at [416, 208] on button "Download CSV" at bounding box center [432, 209] width 110 height 26
click at [486, 101] on button "Analytics" at bounding box center [498, 100] width 41 height 21
